Goal: Answer question/provide support: Share knowledge or assist other users

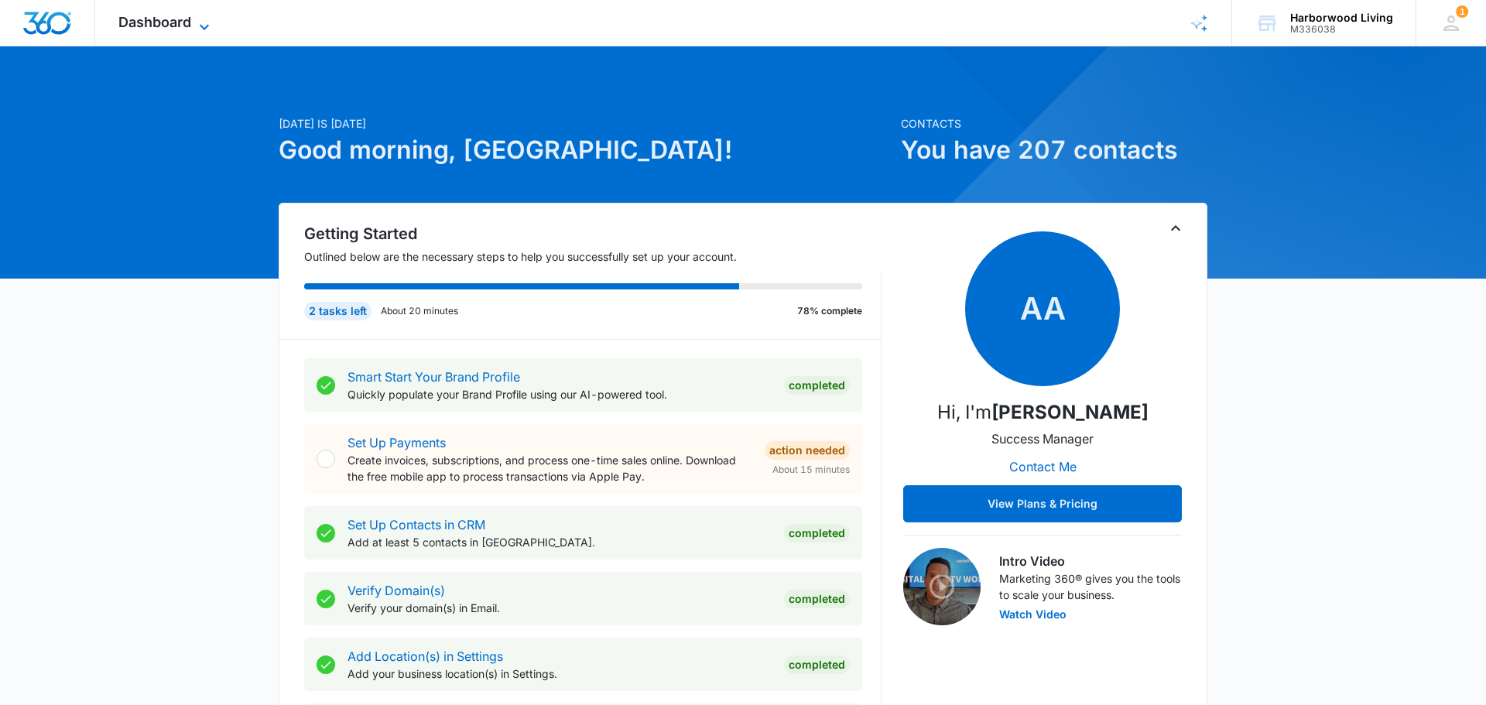
click at [201, 30] on icon at bounding box center [204, 27] width 19 height 19
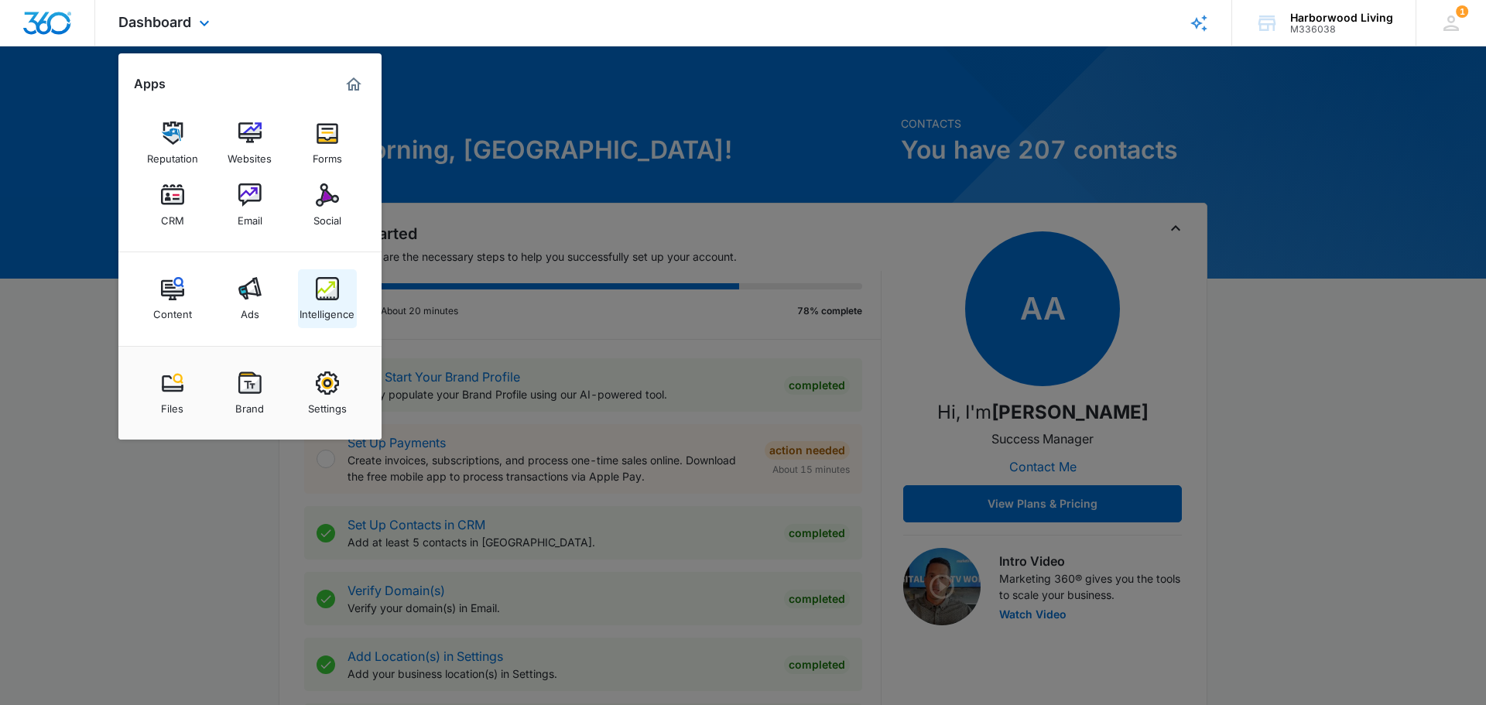
click at [332, 303] on div "Intelligence" at bounding box center [327, 310] width 55 height 20
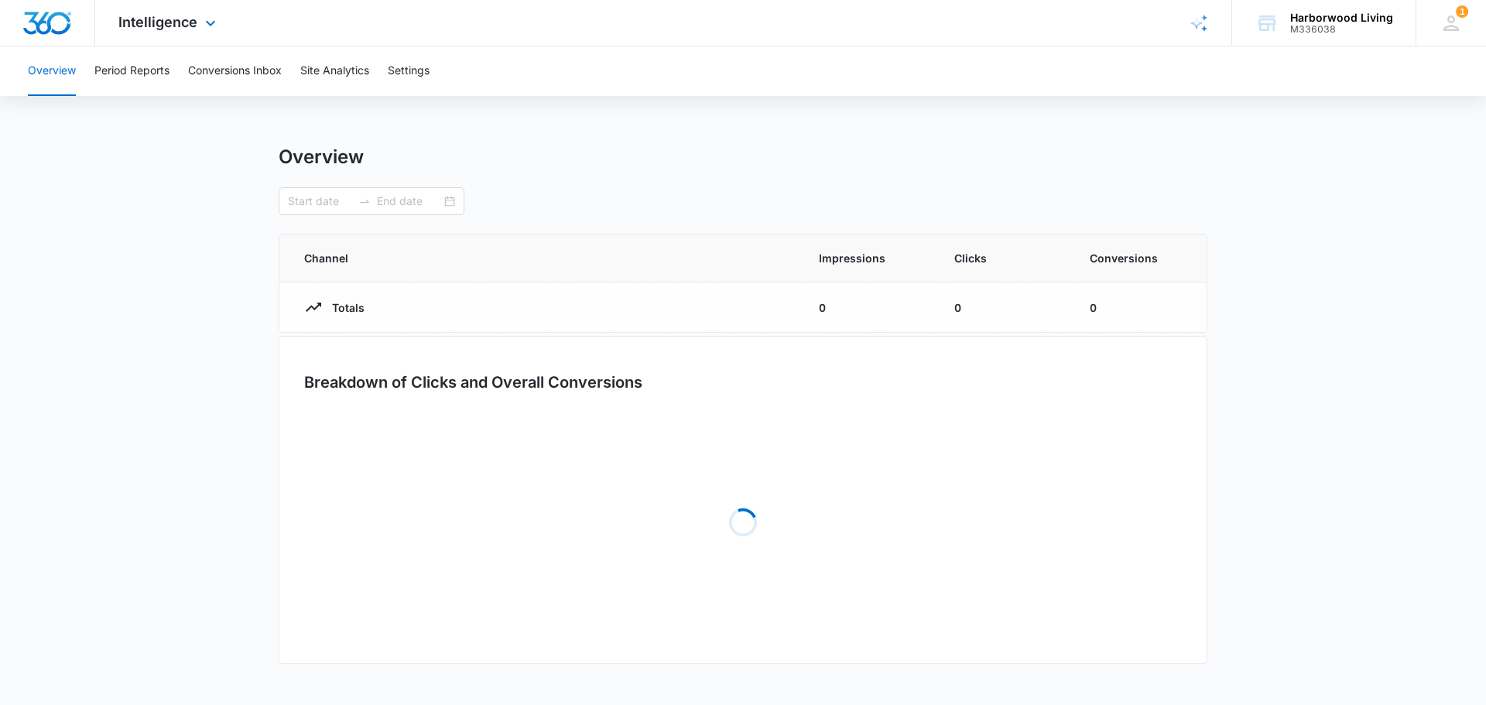
type input "09/13/2025"
type input "10/13/2025"
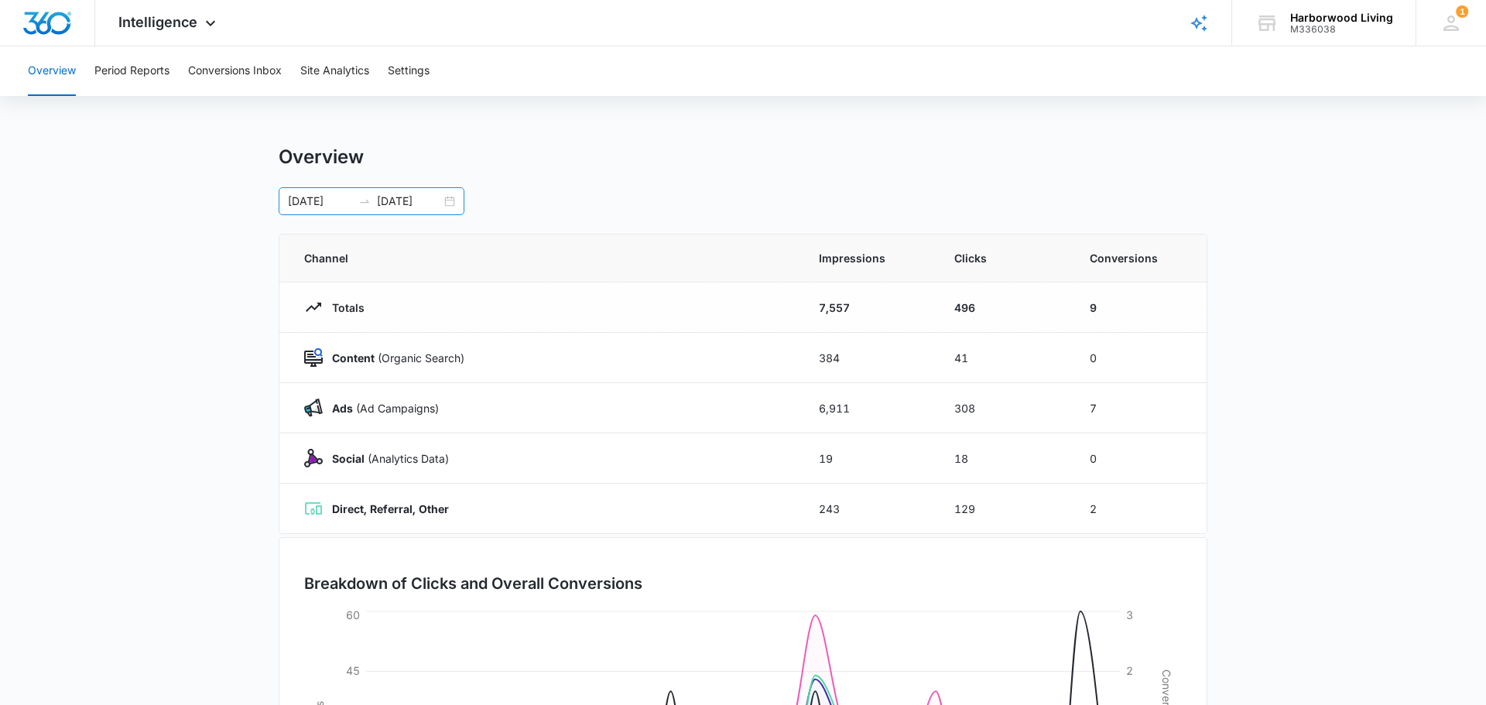
click at [449, 202] on div "09/13/2025 10/13/2025" at bounding box center [372, 201] width 186 height 28
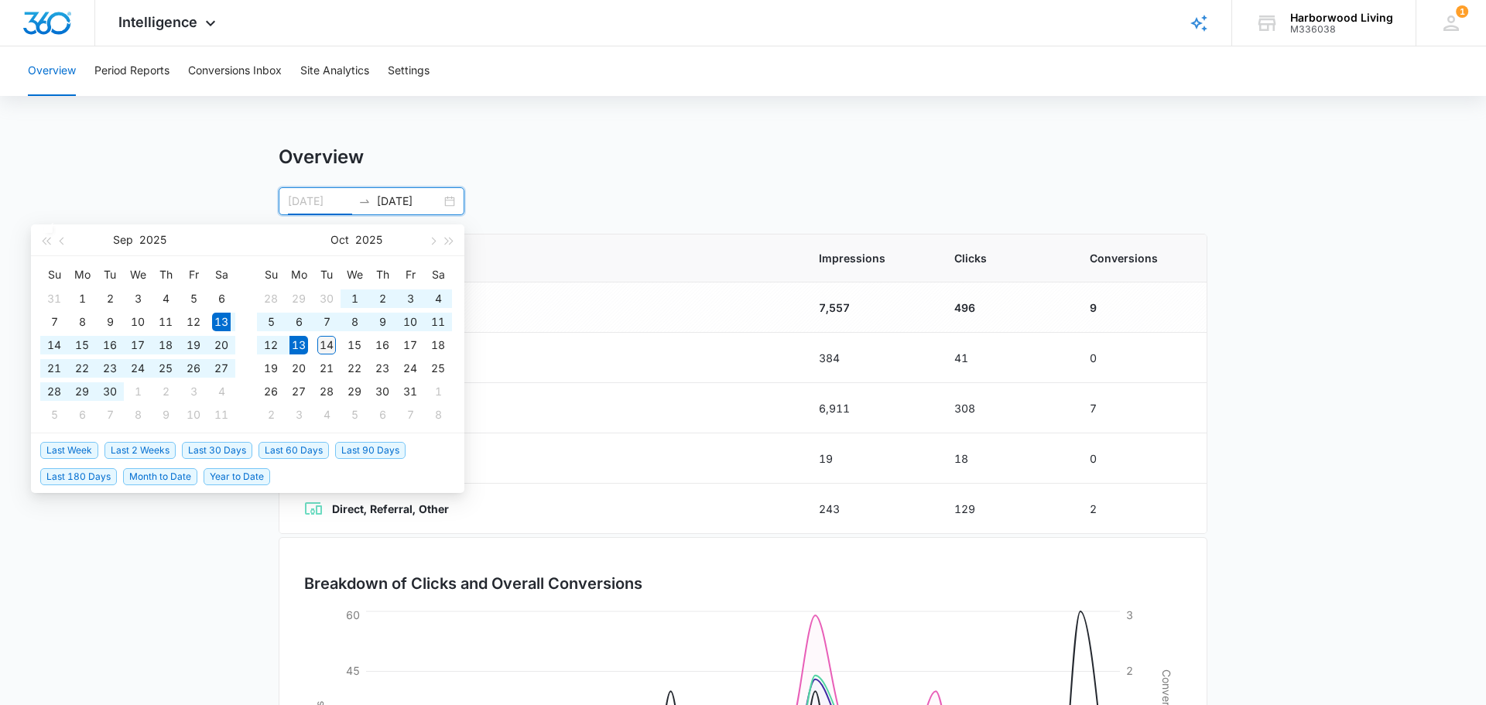
type input "[DATE]"
click at [327, 346] on div "14" at bounding box center [326, 345] width 19 height 19
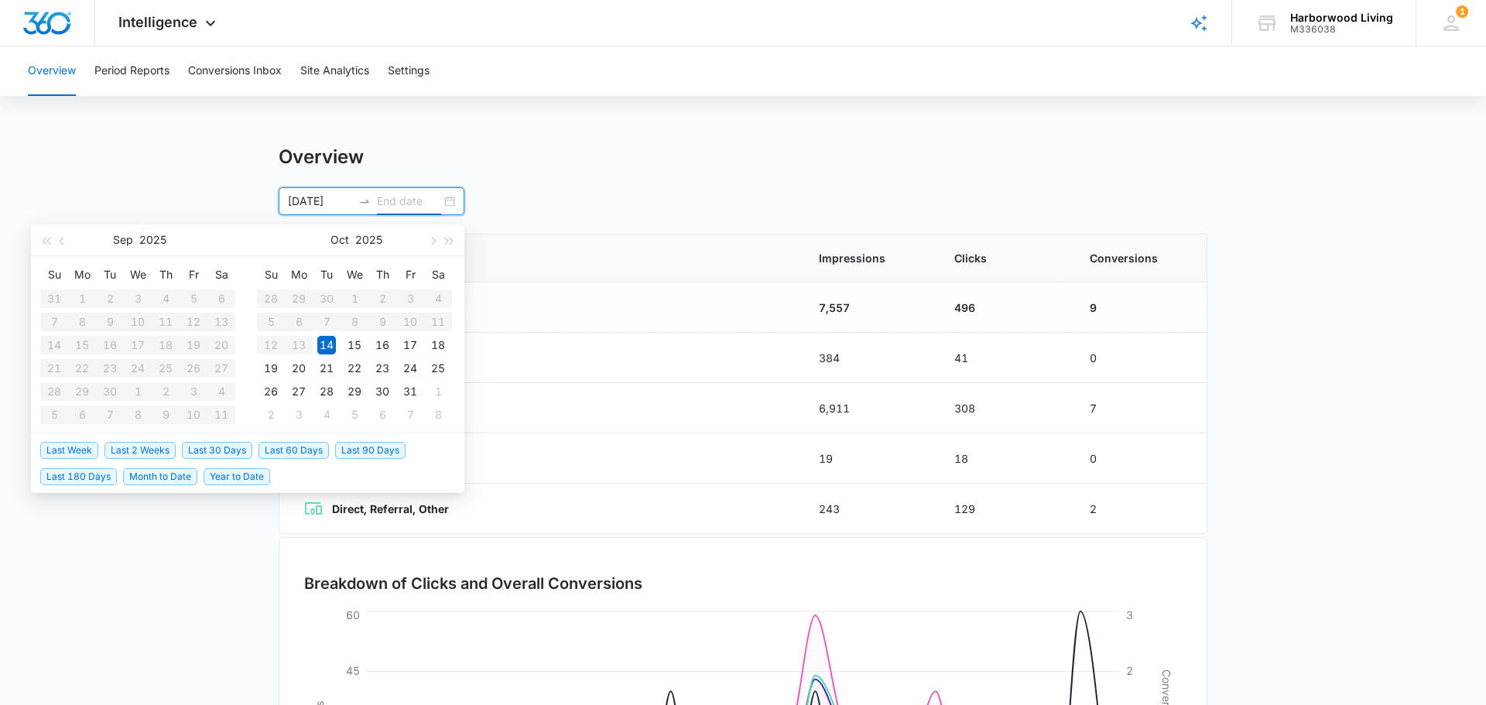
click at [288, 200] on input "[DATE]" at bounding box center [320, 201] width 64 height 17
type input "10/01/2025"
click at [355, 299] on div "1" at bounding box center [354, 299] width 19 height 19
type input "[DATE]"
click at [329, 350] on div "14" at bounding box center [326, 345] width 19 height 19
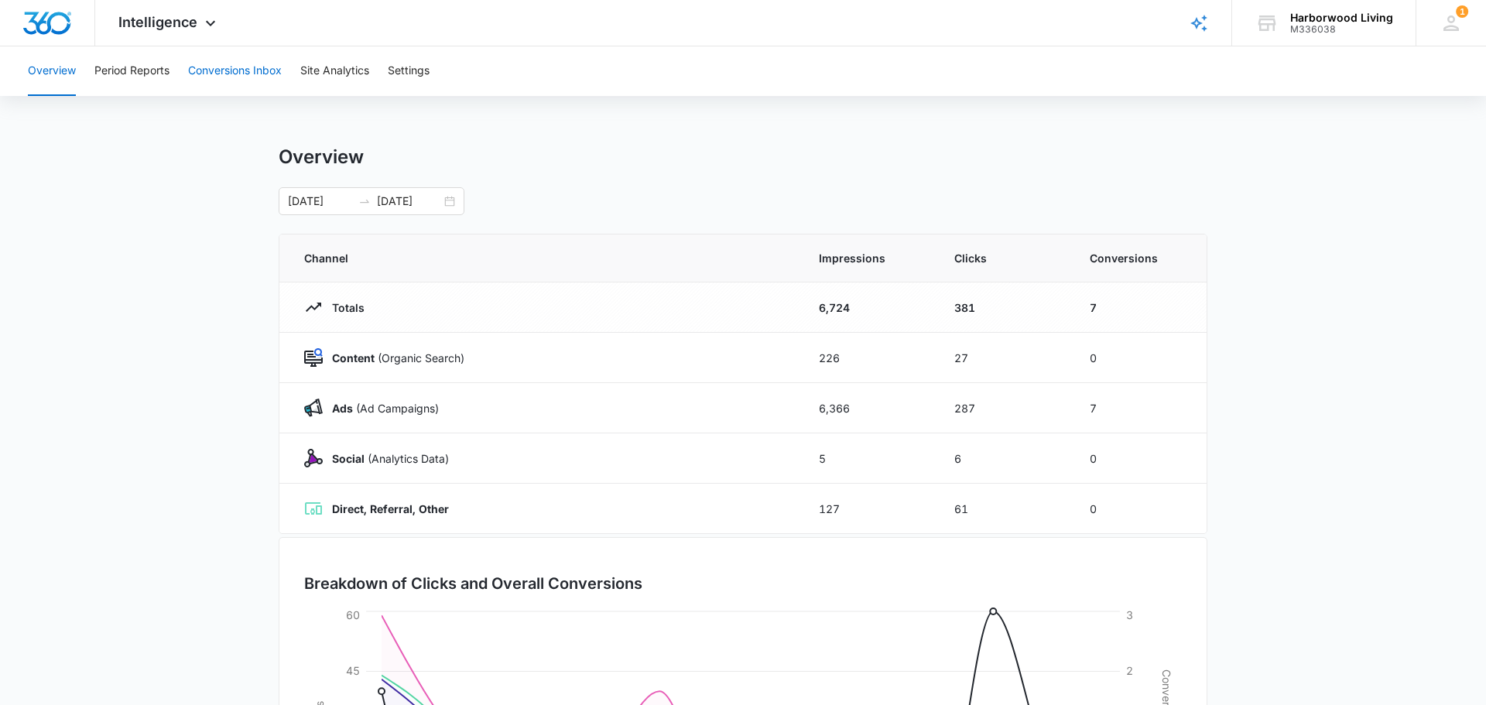
click at [236, 71] on button "Conversions Inbox" at bounding box center [235, 71] width 94 height 50
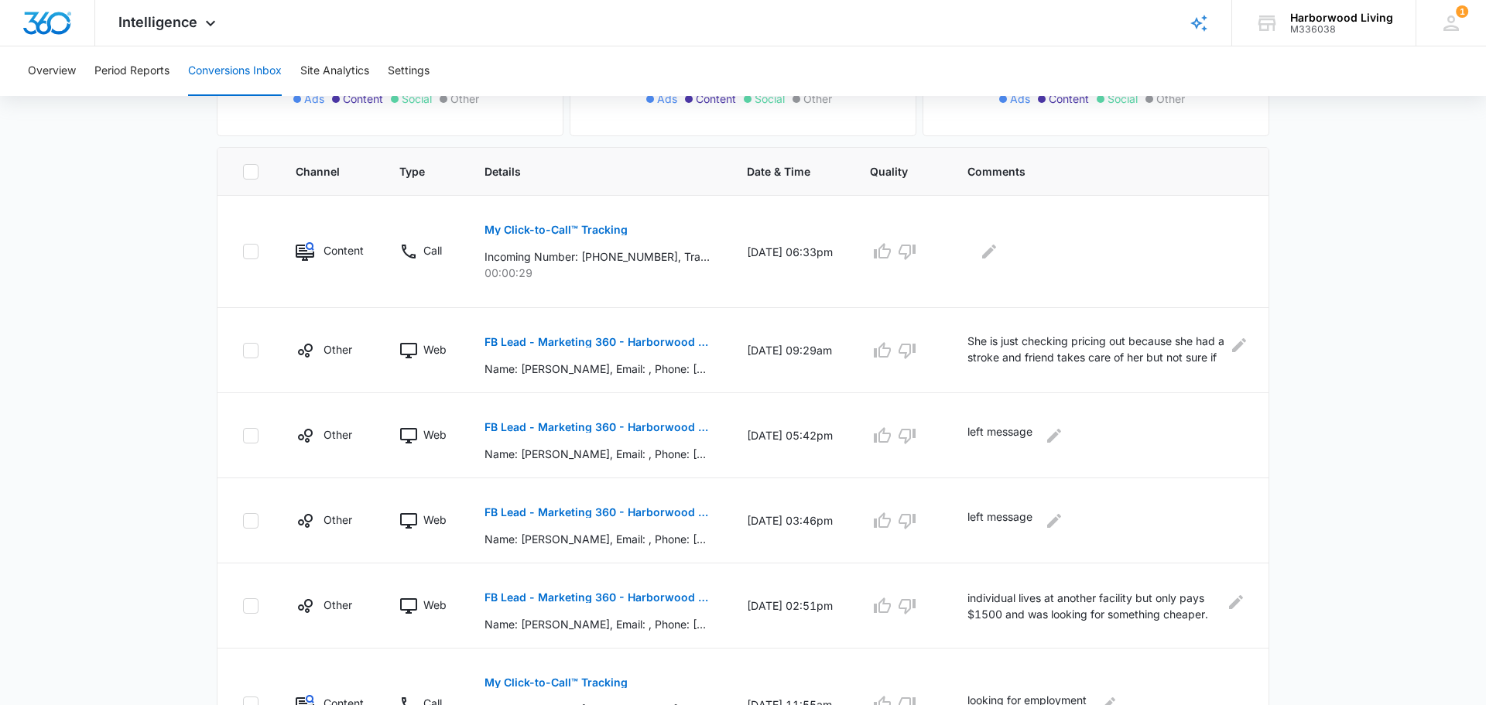
scroll to position [306, 0]
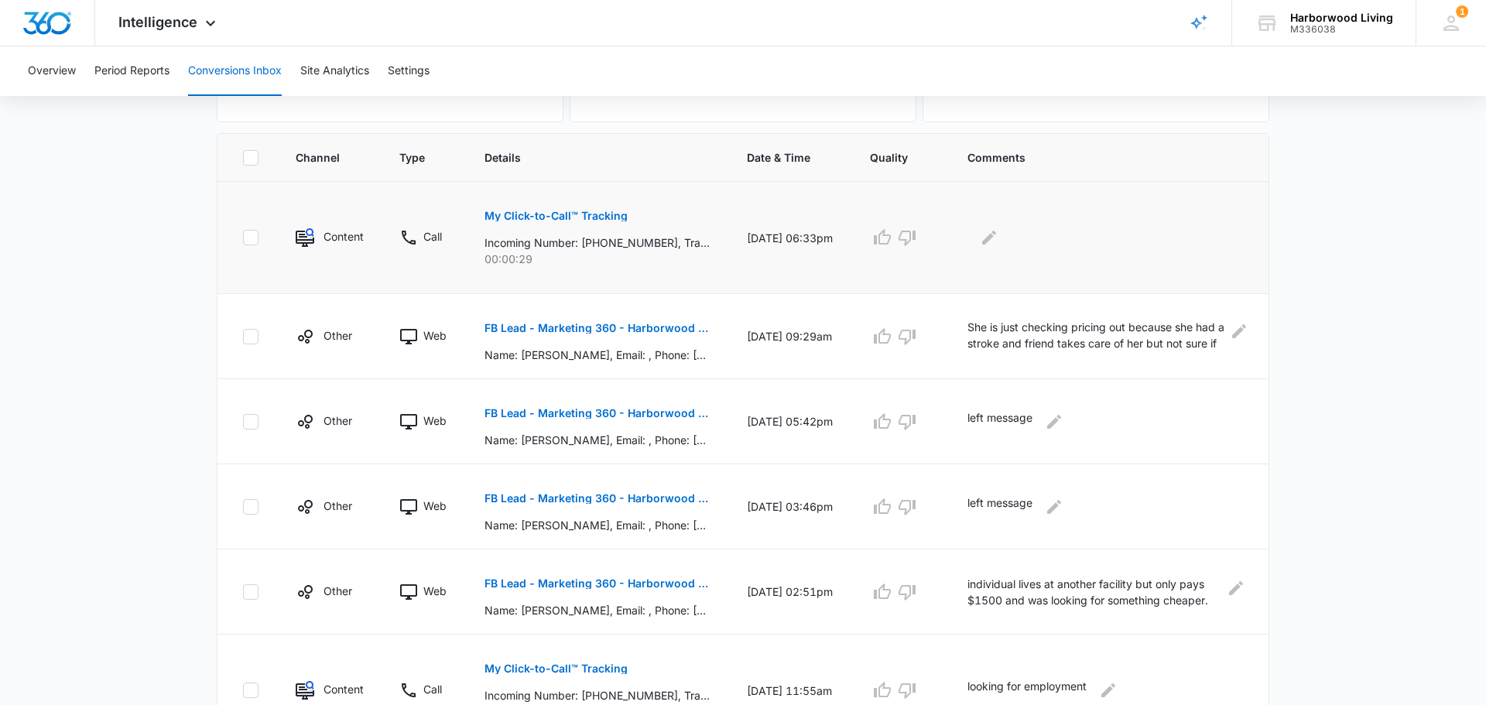
click at [612, 218] on p "My Click-to-Call™ Tracking" at bounding box center [556, 216] width 143 height 11
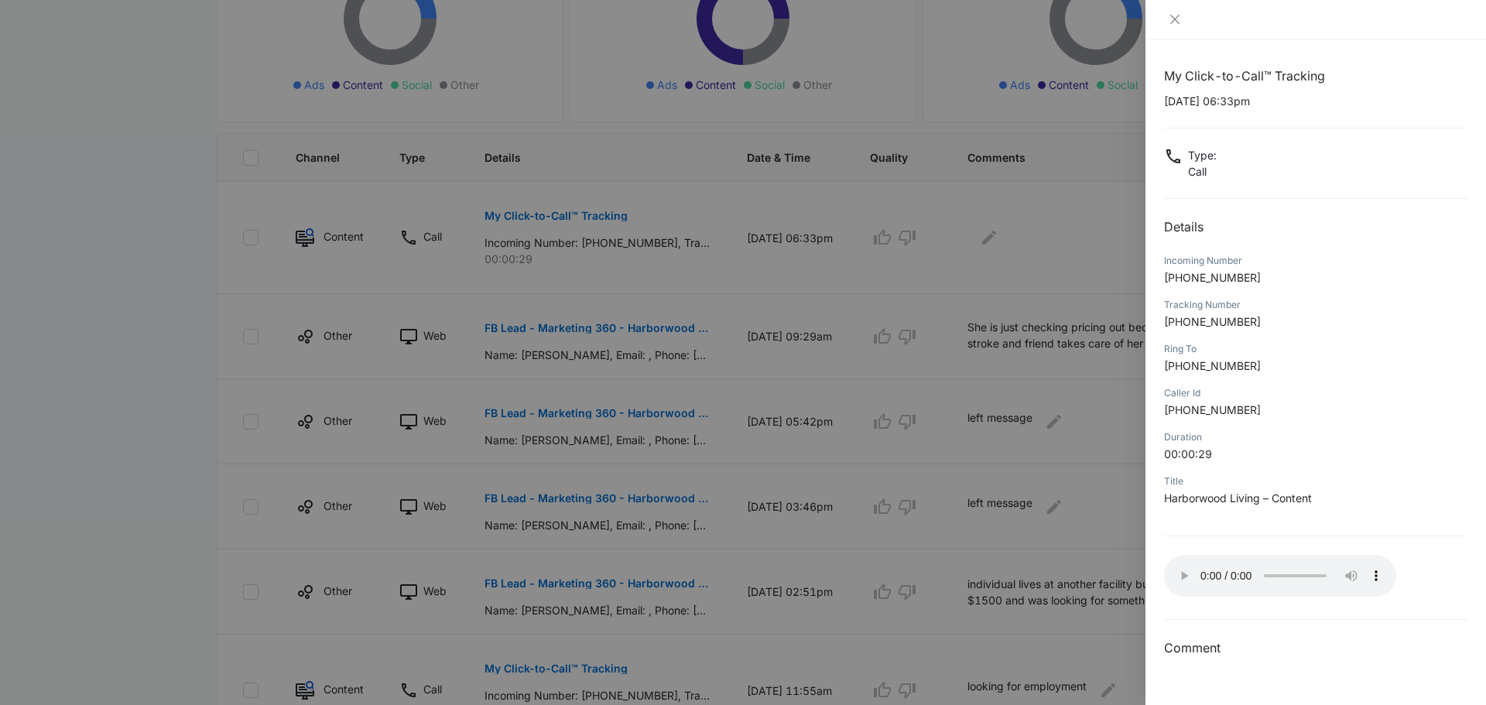
click at [843, 201] on div at bounding box center [743, 352] width 1486 height 705
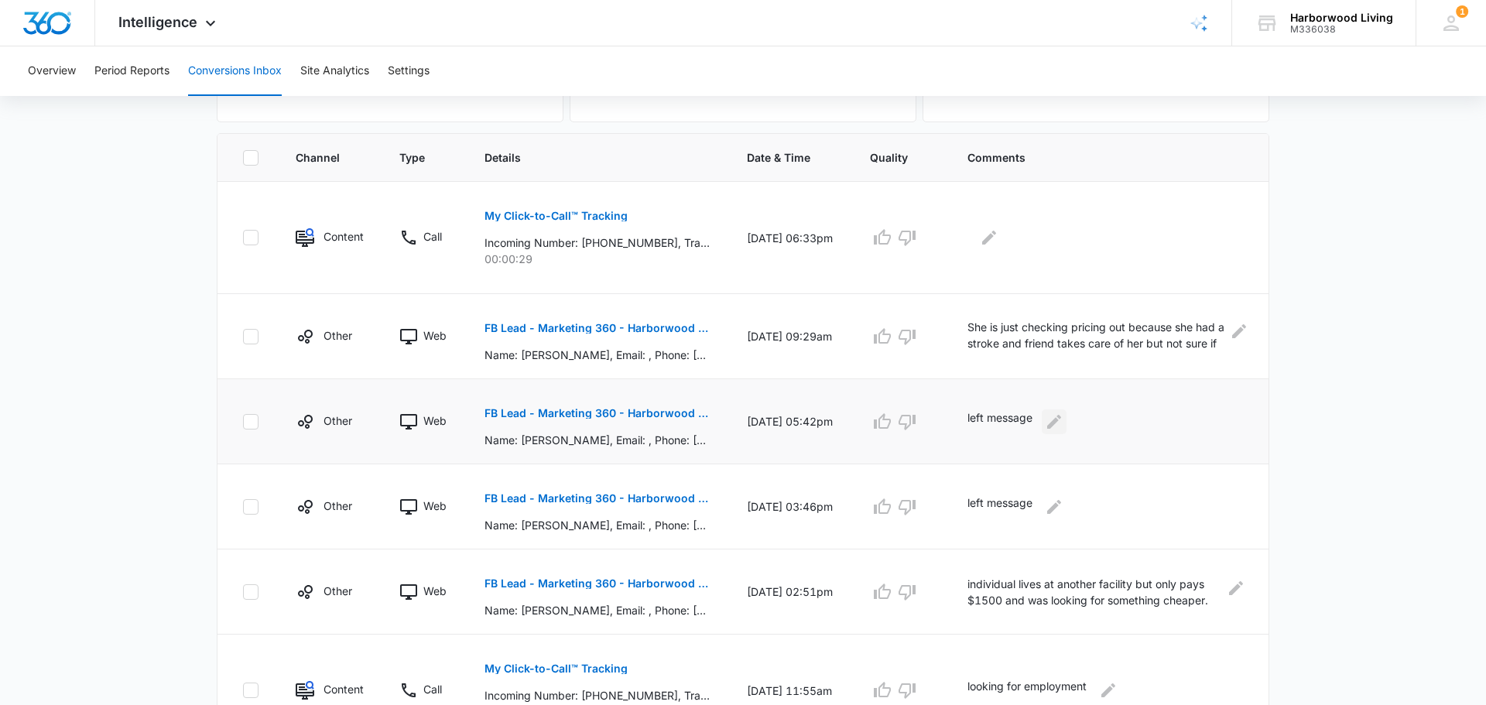
click at [1055, 420] on icon "Edit Comments" at bounding box center [1054, 422] width 19 height 19
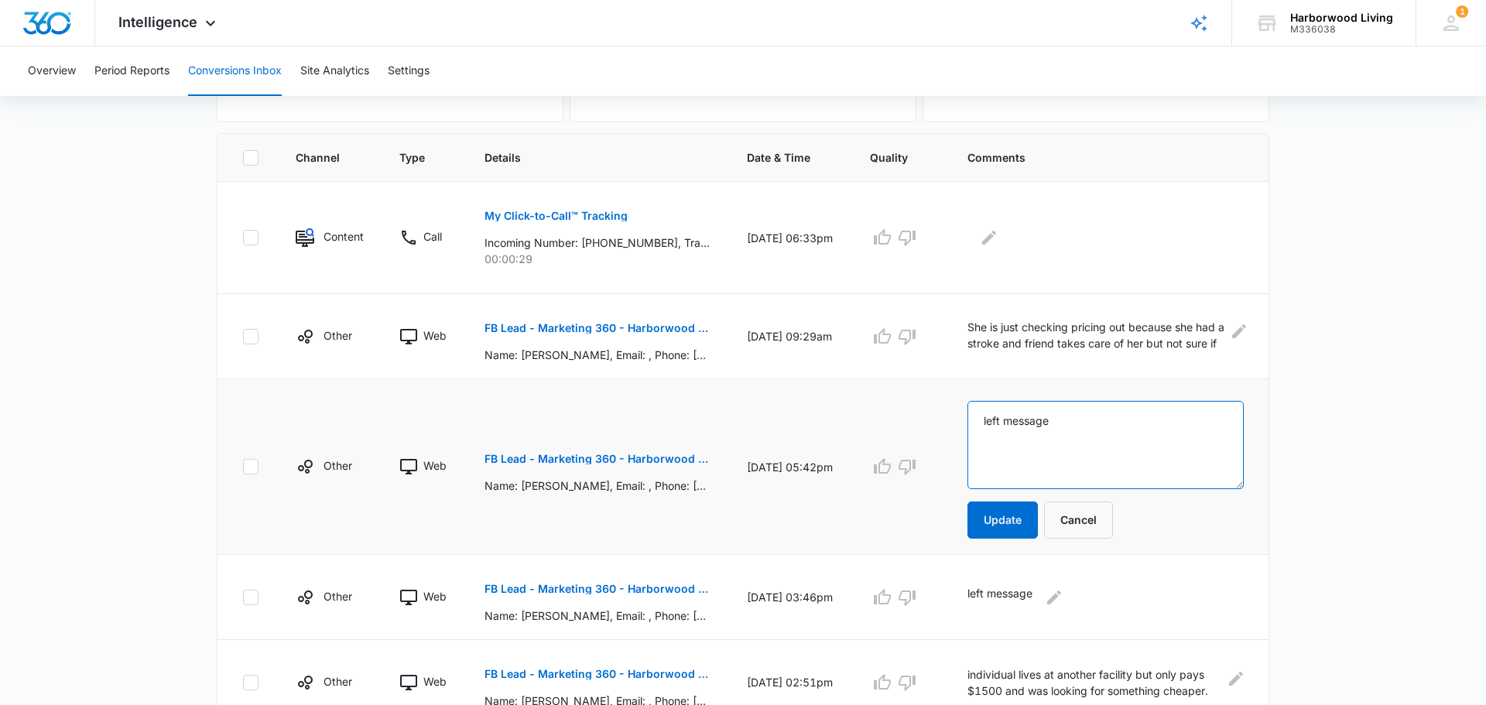
click at [1056, 421] on textarea "left message" at bounding box center [1106, 445] width 276 height 88
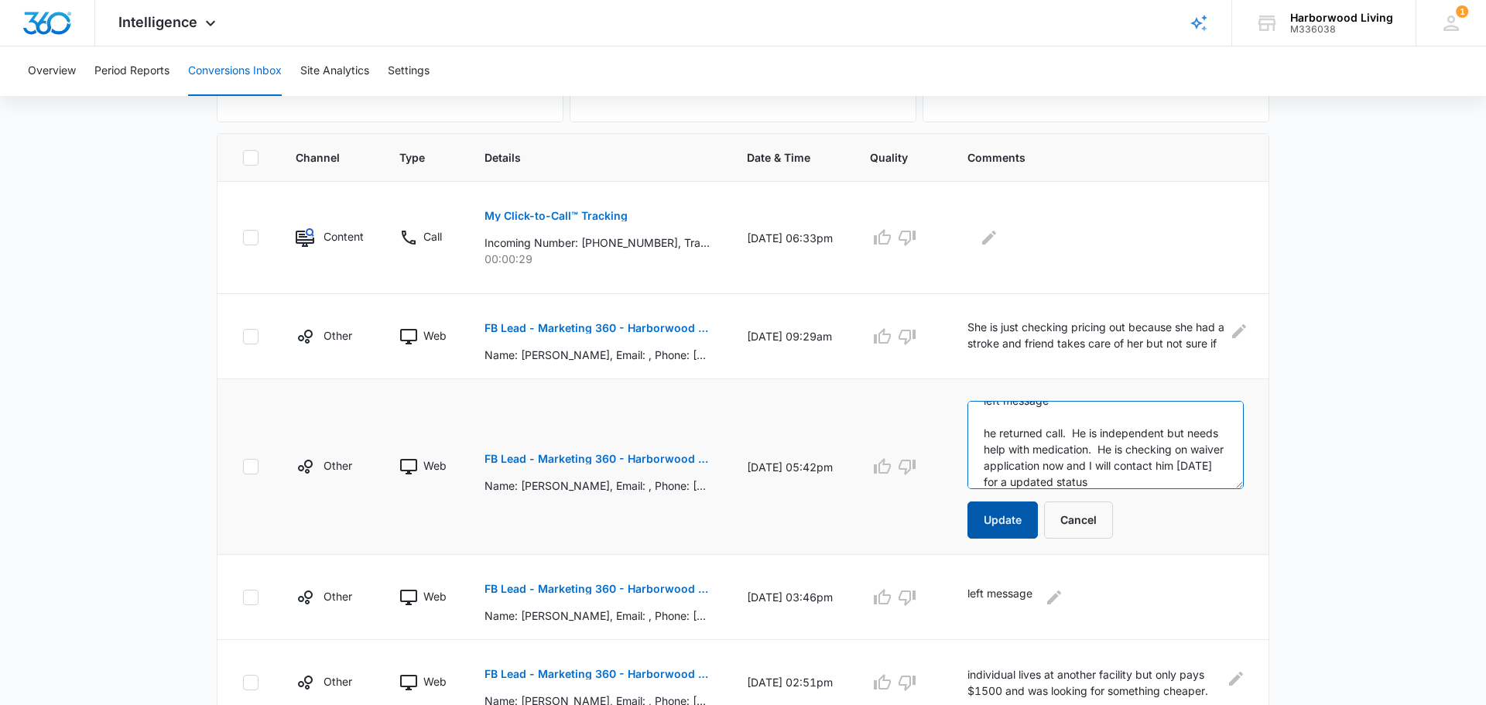
type textarea "left message he returned call. He is independent but needs help with medication…"
click at [1012, 517] on button "Update" at bounding box center [1003, 520] width 70 height 37
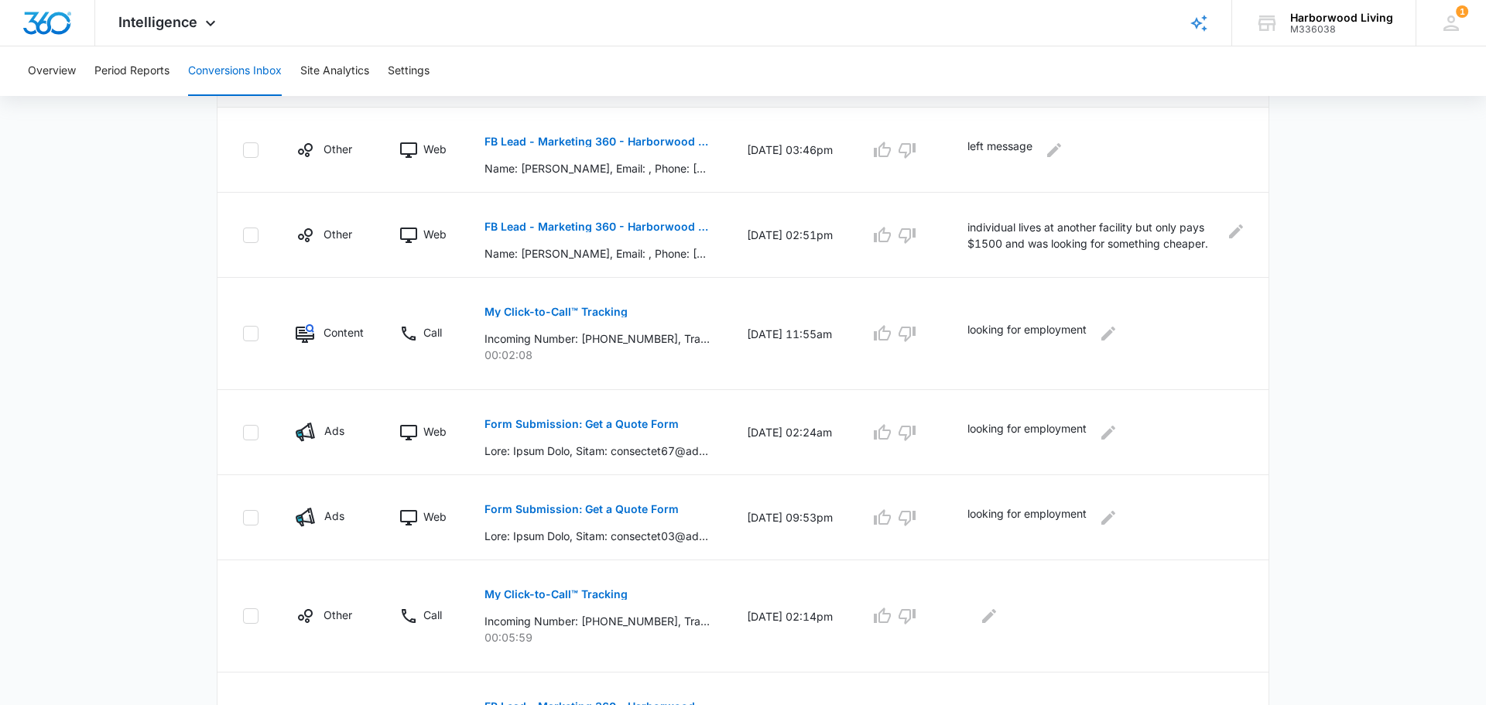
scroll to position [666, 0]
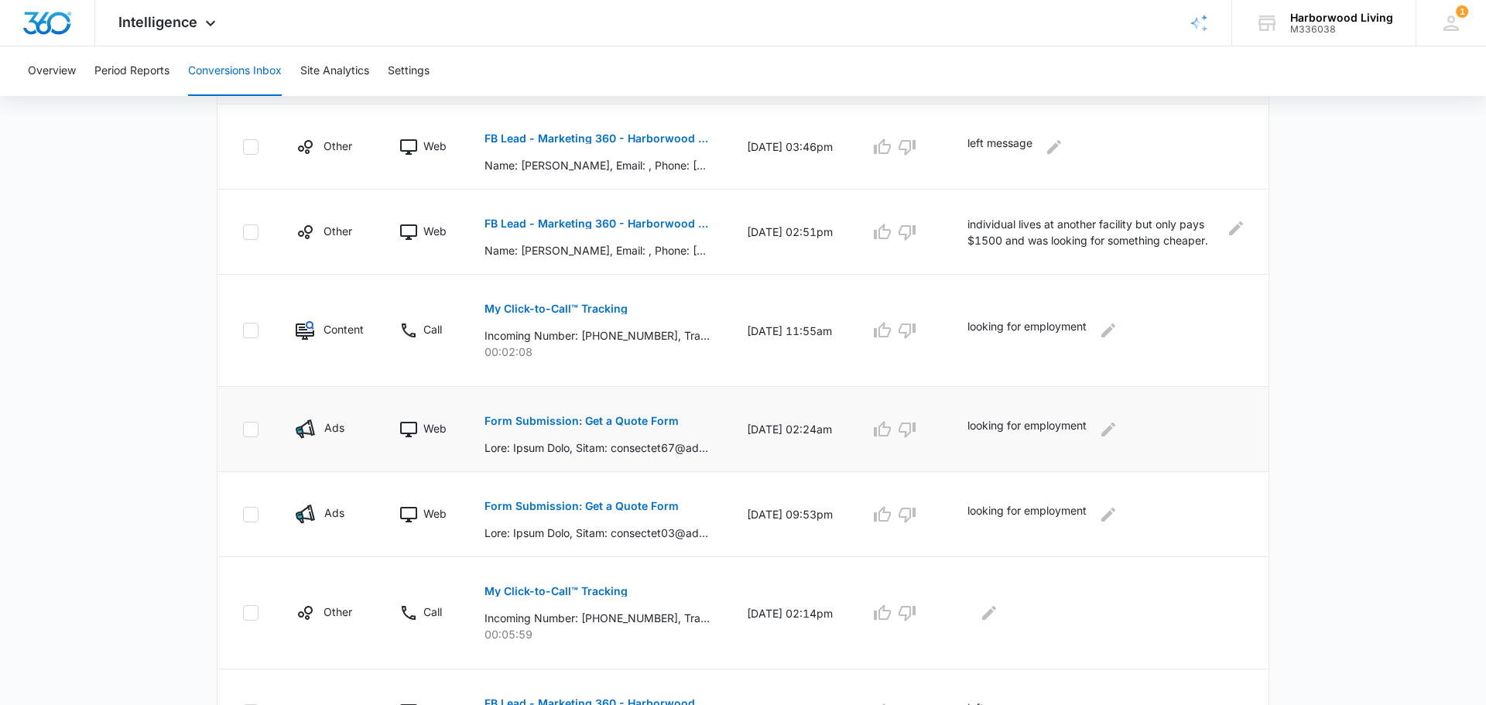
click at [650, 422] on p "Form Submission: Get a Quote Form" at bounding box center [582, 421] width 194 height 11
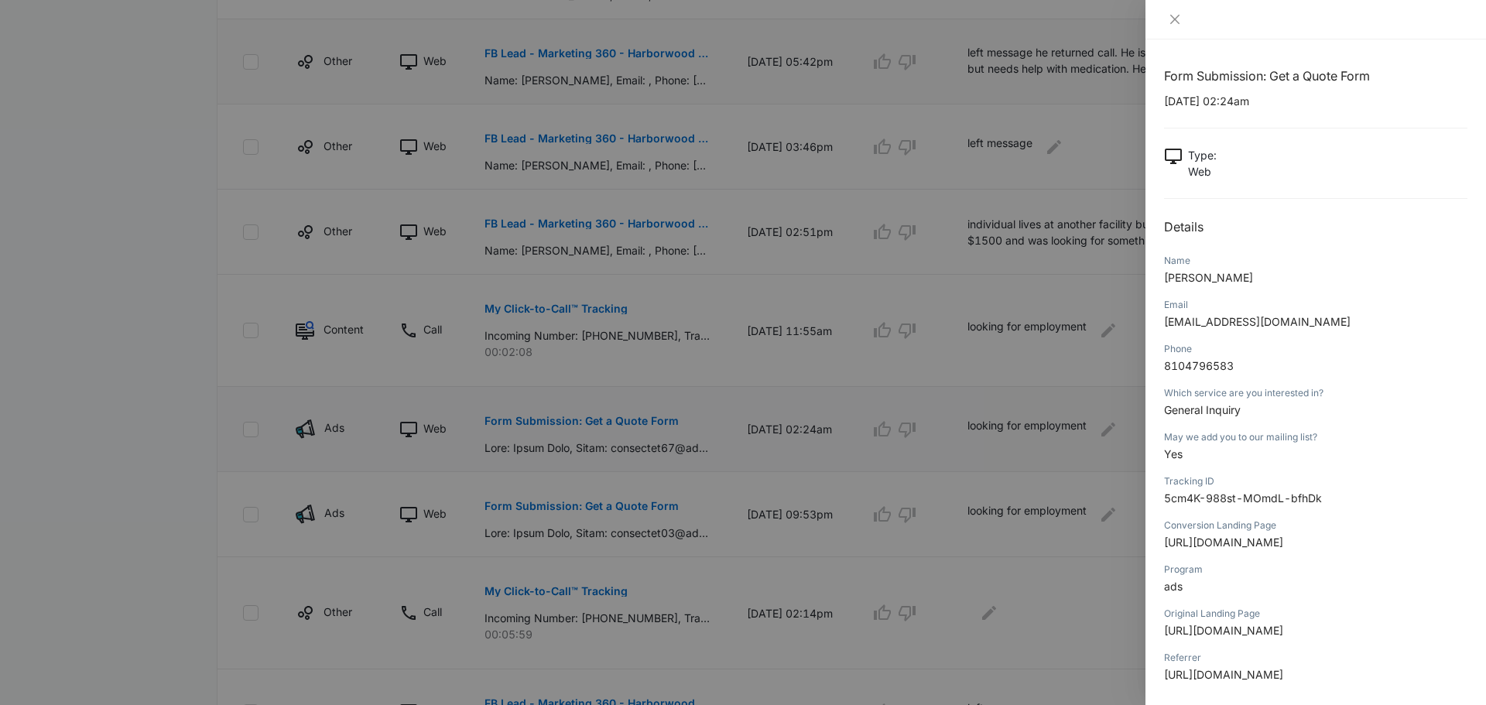
click at [650, 422] on div at bounding box center [743, 352] width 1486 height 705
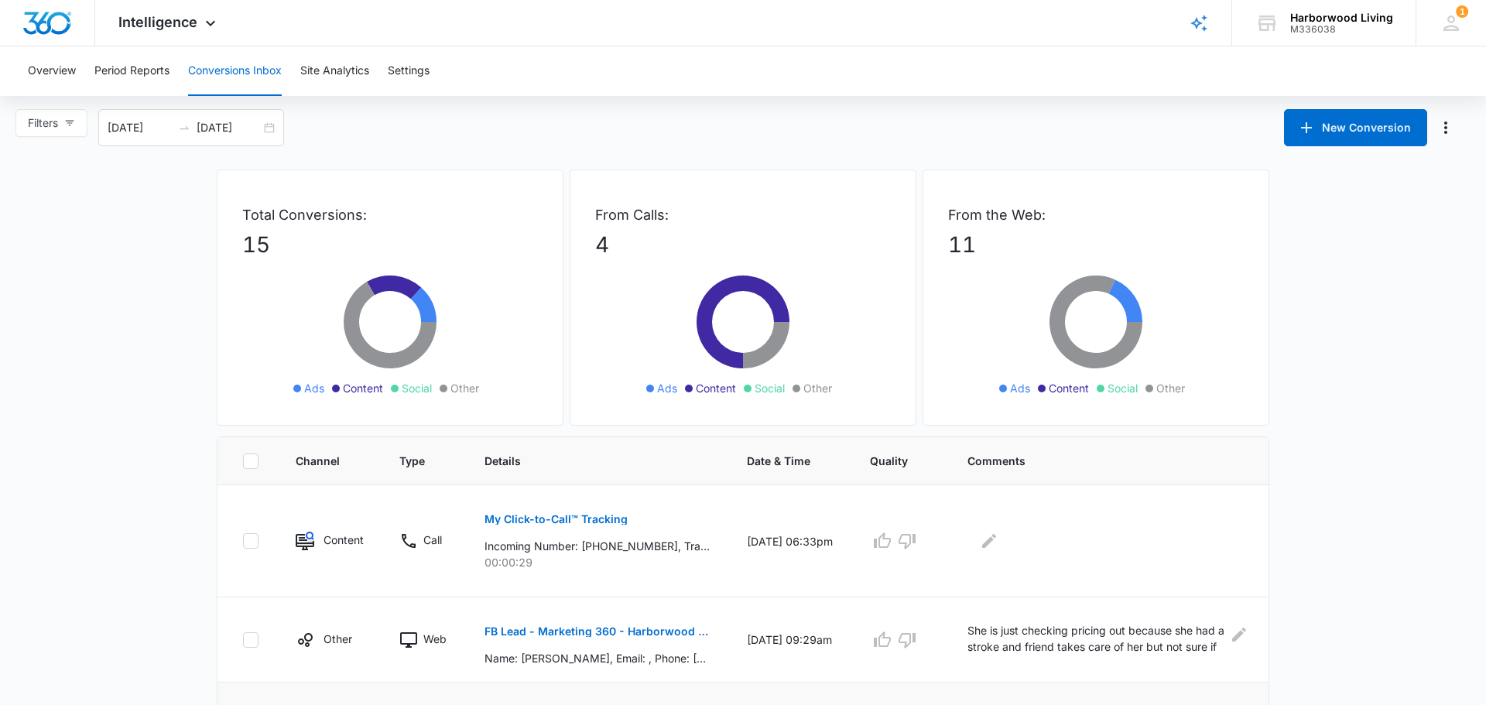
scroll to position [0, 0]
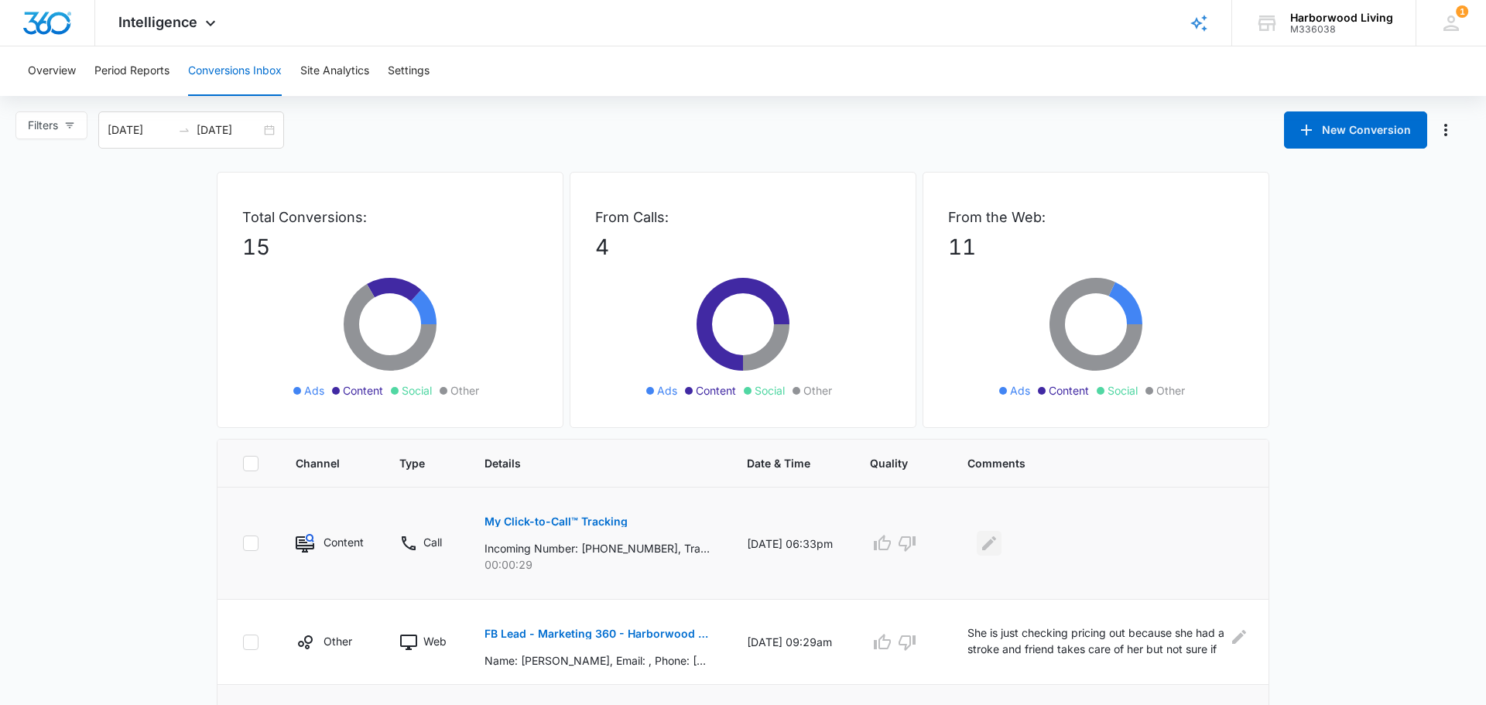
click at [992, 547] on icon "Edit Comments" at bounding box center [989, 543] width 19 height 19
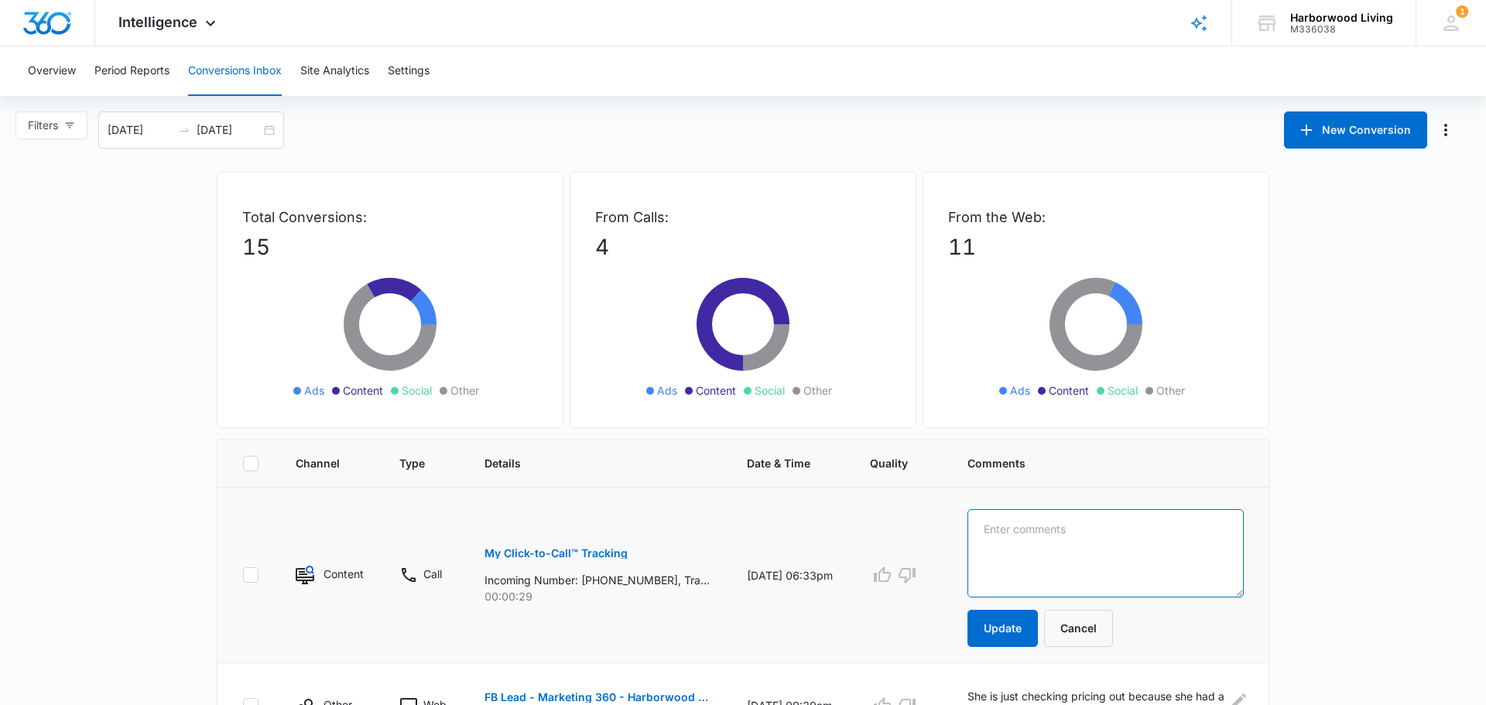
click at [990, 541] on textarea at bounding box center [1106, 553] width 276 height 88
type textarea "wrong number"
click at [991, 633] on button "Update" at bounding box center [1003, 628] width 70 height 37
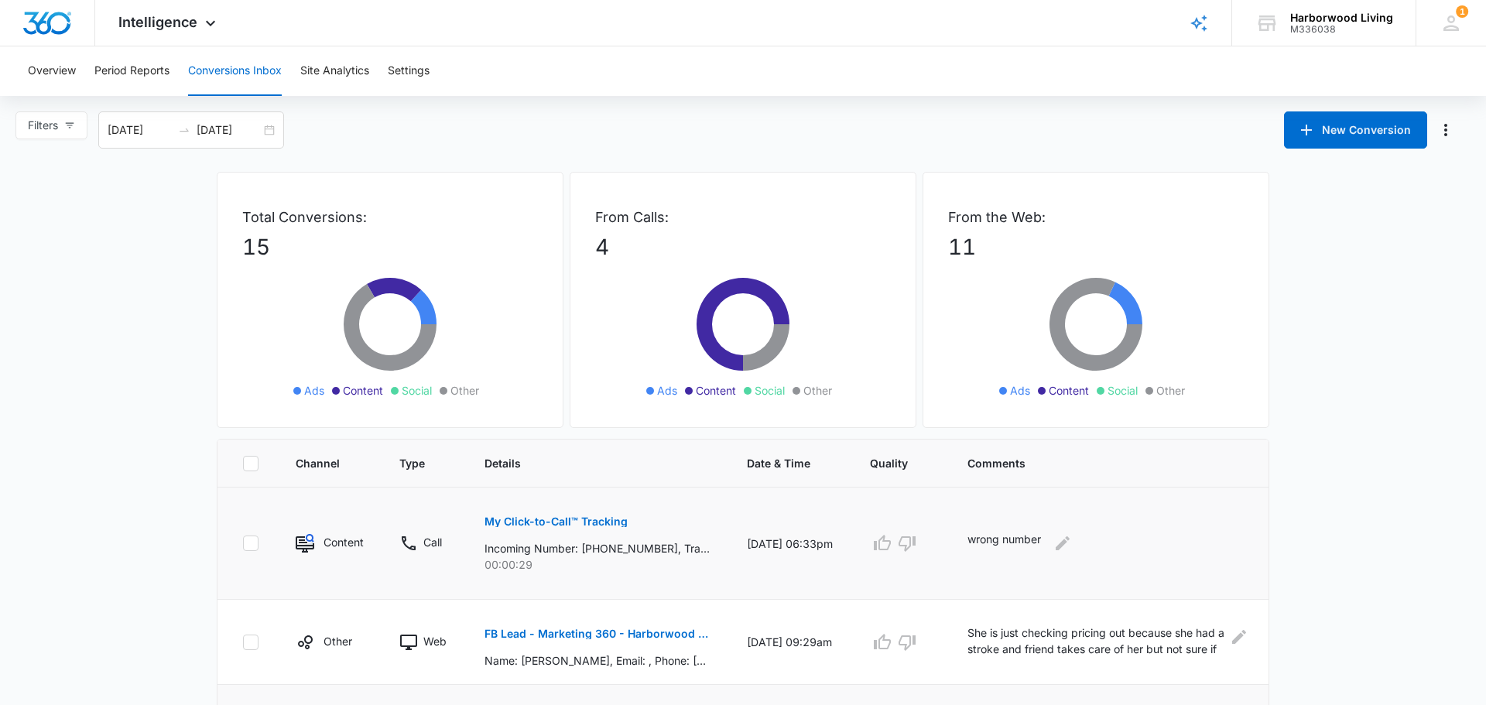
click at [1004, 627] on p "She is just checking pricing out because she had a stroke and friend takes care…" at bounding box center [1096, 642] width 257 height 35
click at [263, 68] on button "Conversions Inbox" at bounding box center [235, 71] width 94 height 50
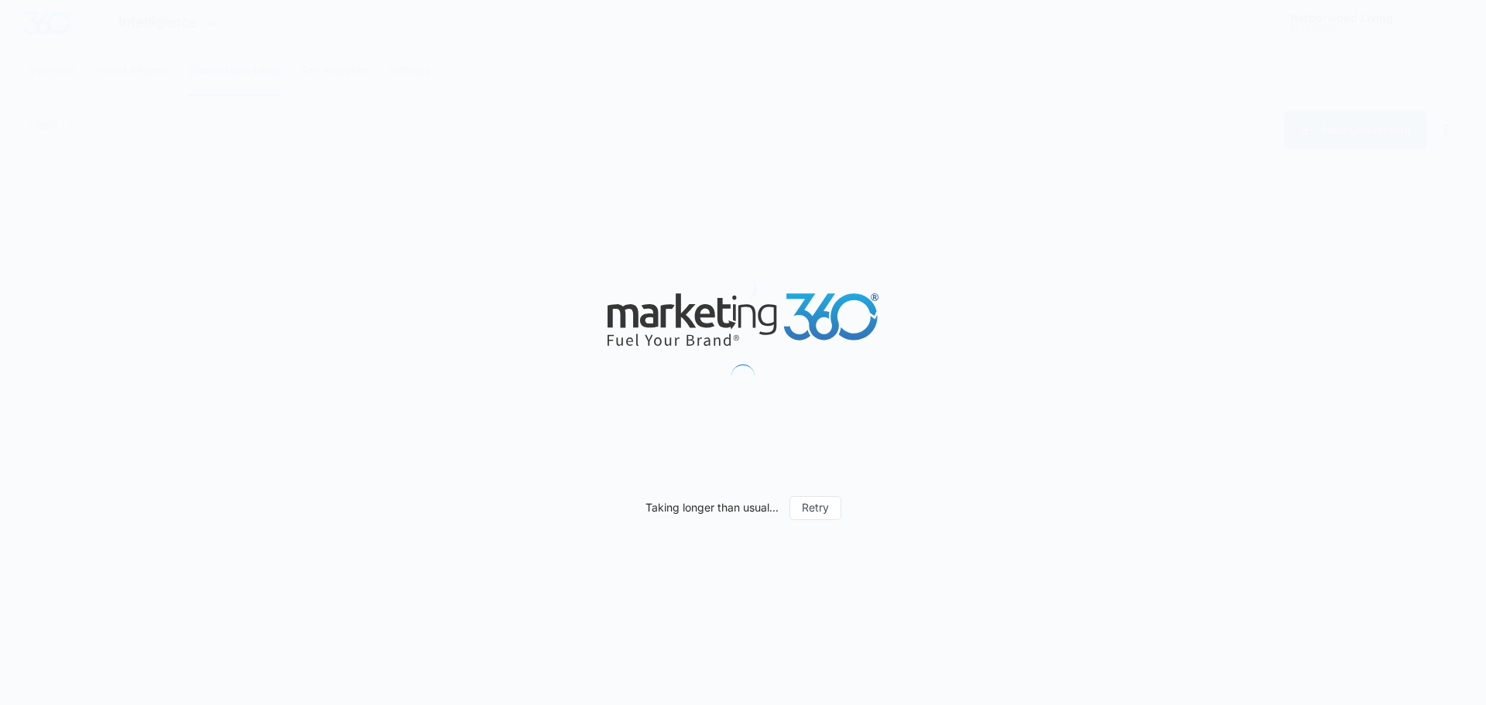
type input "[DATE]"
